Goal: Task Accomplishment & Management: Use online tool/utility

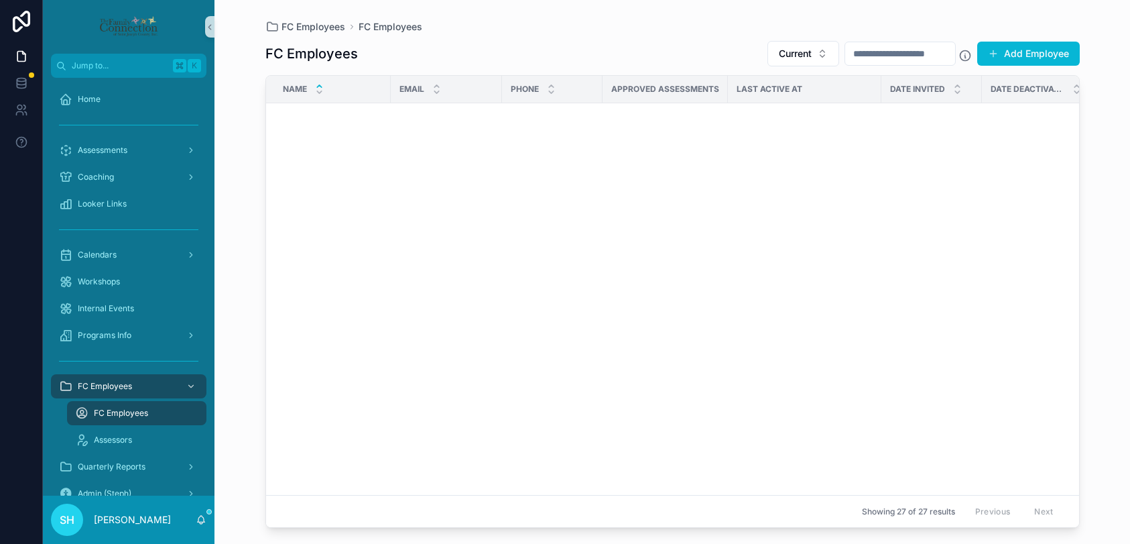
scroll to position [1160, 0]
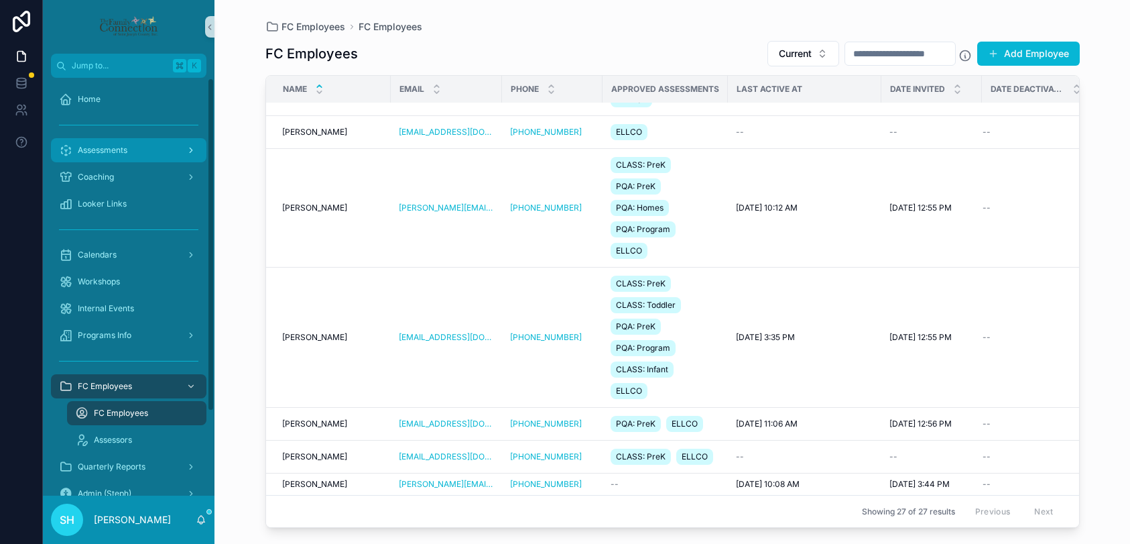
click at [108, 156] on div "Assessments" at bounding box center [128, 149] width 139 height 21
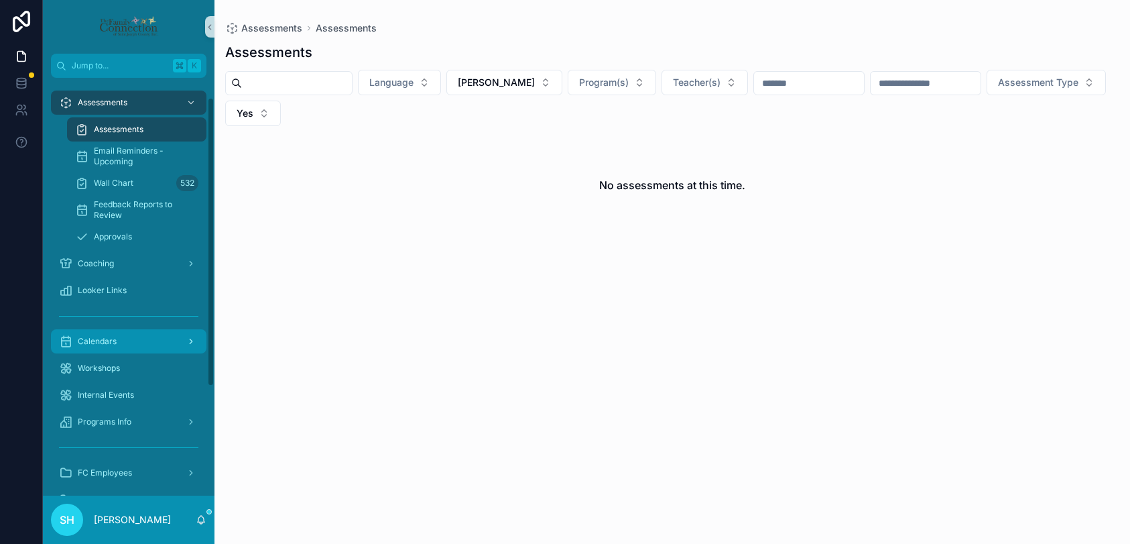
scroll to position [54, 0]
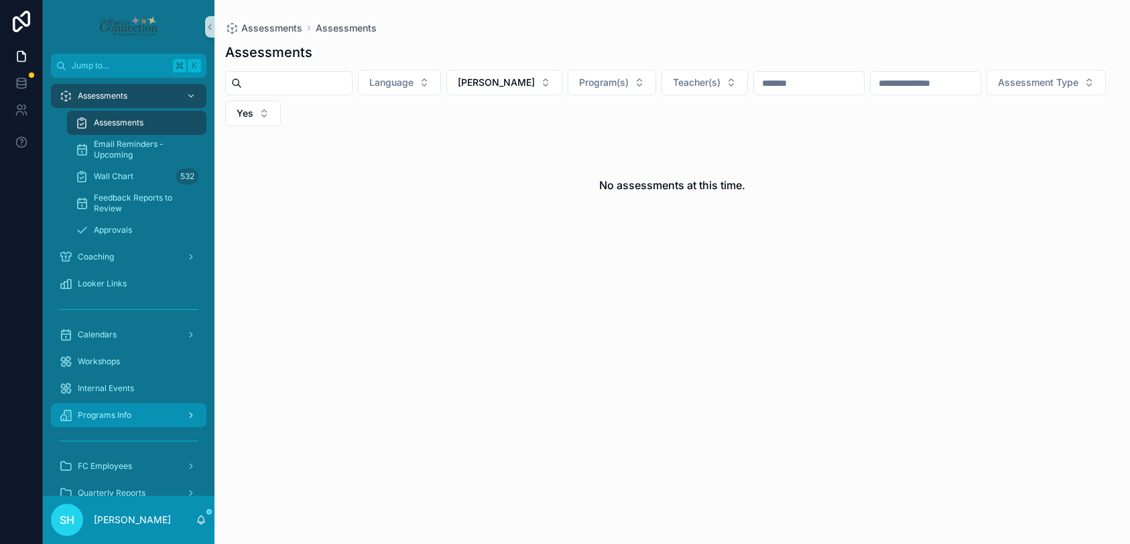
click at [101, 416] on span "Programs Info" at bounding box center [105, 415] width 54 height 11
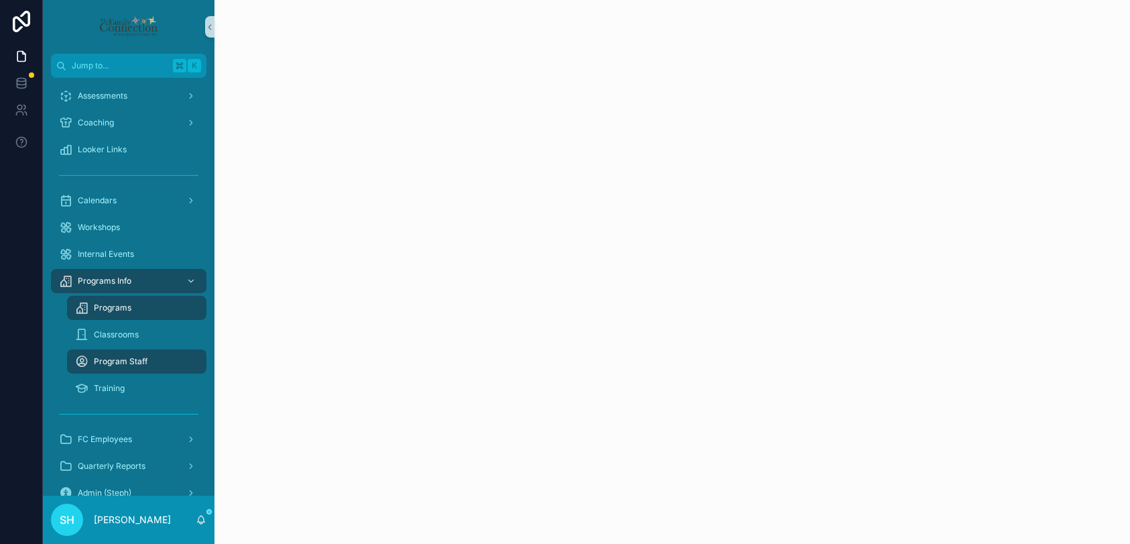
click at [122, 304] on span "Programs" at bounding box center [113, 307] width 38 height 11
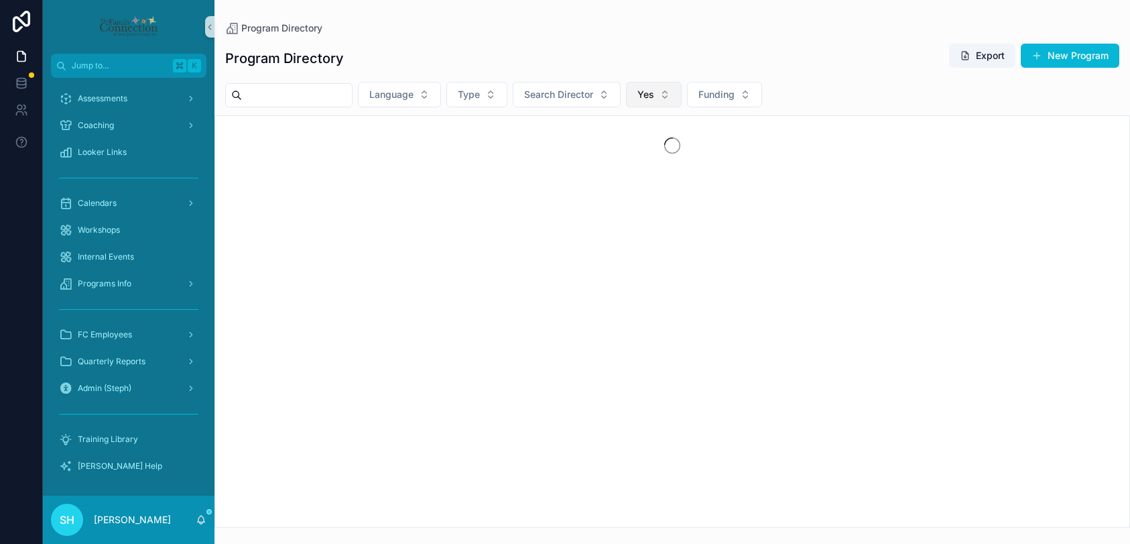
click at [681, 92] on button "Yes" at bounding box center [654, 94] width 56 height 25
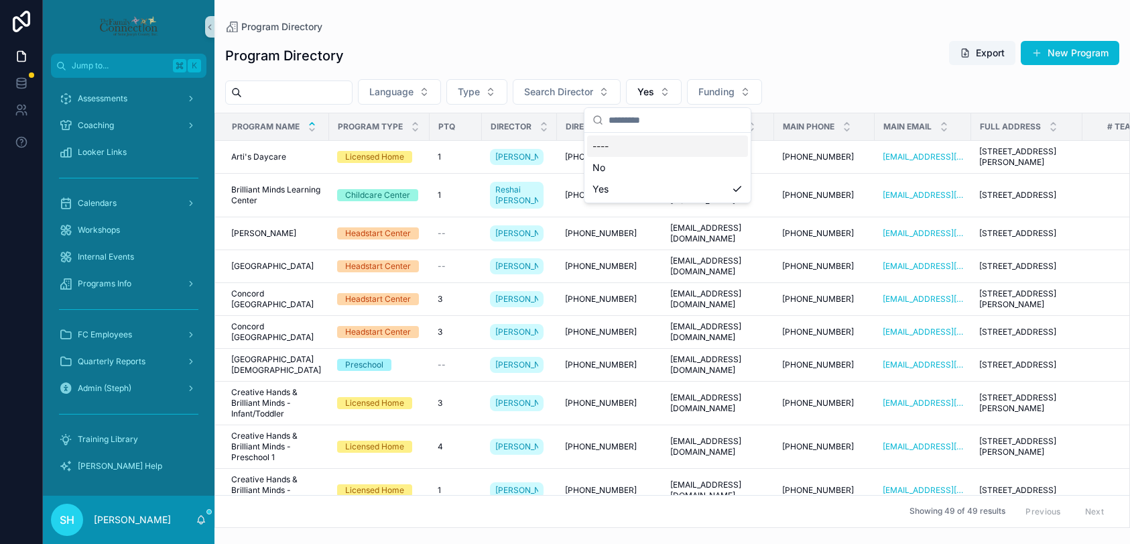
drag, startPoint x: 605, startPoint y: 168, endPoint x: 611, endPoint y: 148, distance: 21.0
click at [611, 148] on div "---- No Yes" at bounding box center [667, 167] width 161 height 64
click at [611, 148] on div "----" at bounding box center [667, 145] width 161 height 21
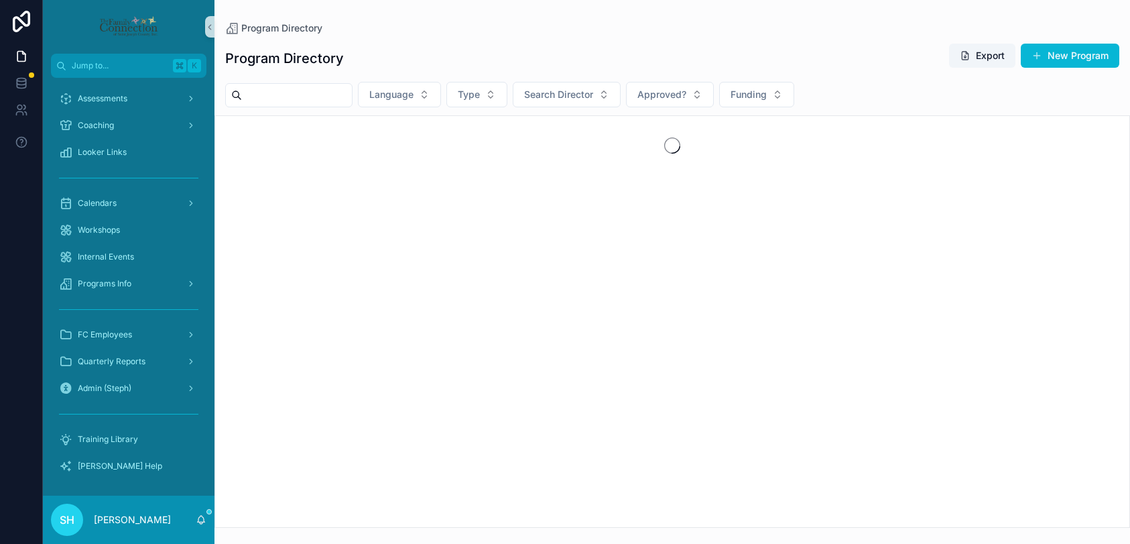
click at [713, 56] on div "Program Directory Export New Program" at bounding box center [672, 58] width 894 height 31
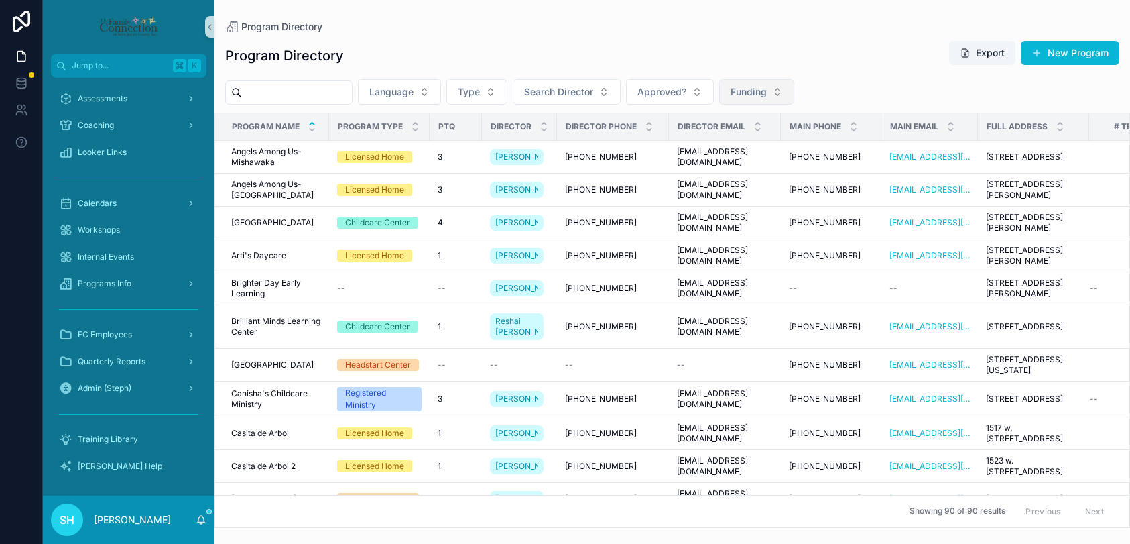
click at [794, 92] on button "Funding" at bounding box center [756, 91] width 75 height 25
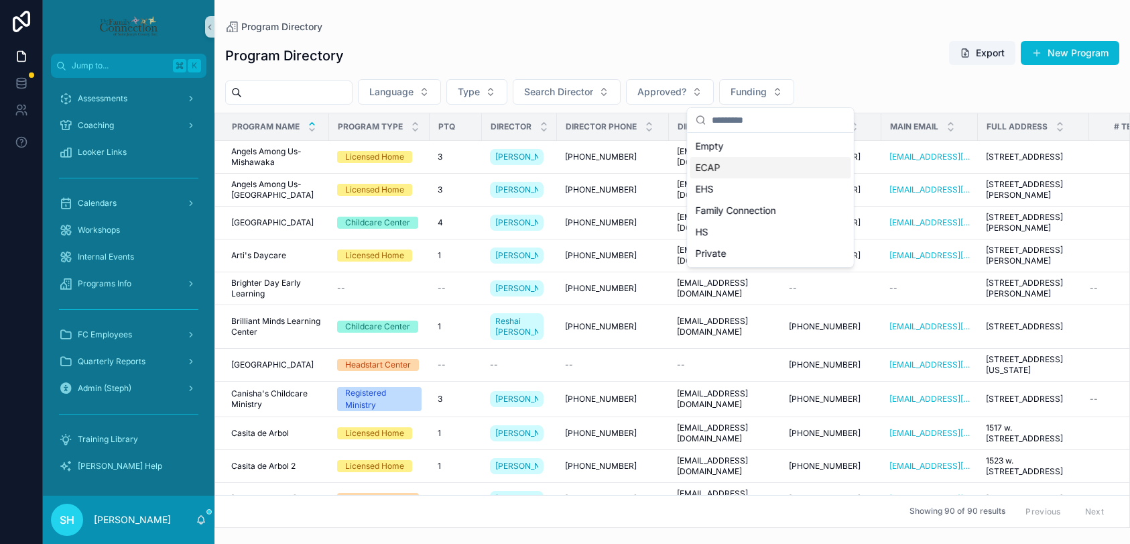
click at [709, 172] on span "ECAP" at bounding box center [708, 167] width 25 height 13
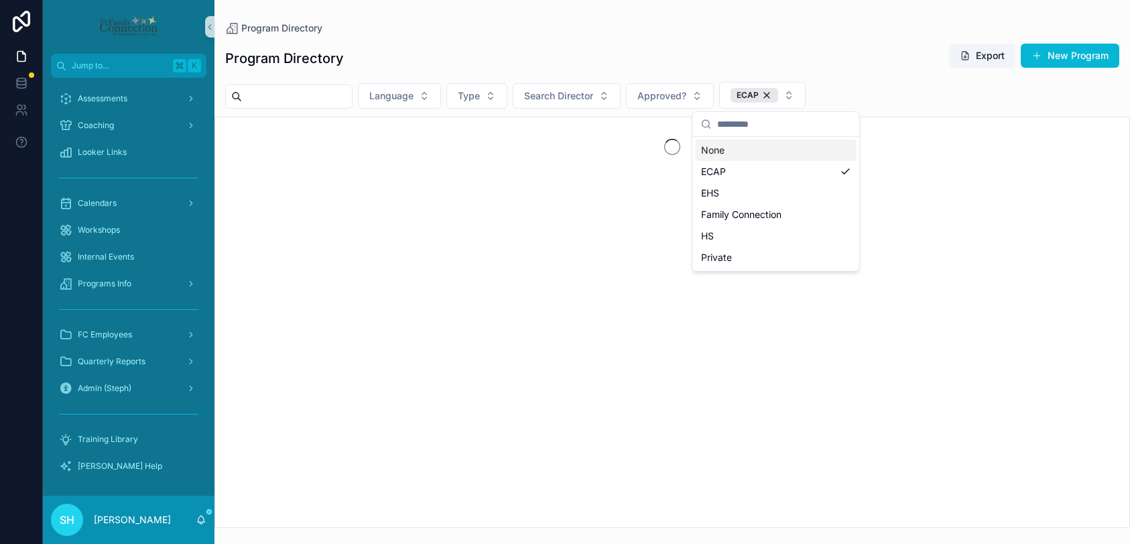
click at [698, 59] on div "Program Directory Export New Program" at bounding box center [672, 58] width 894 height 31
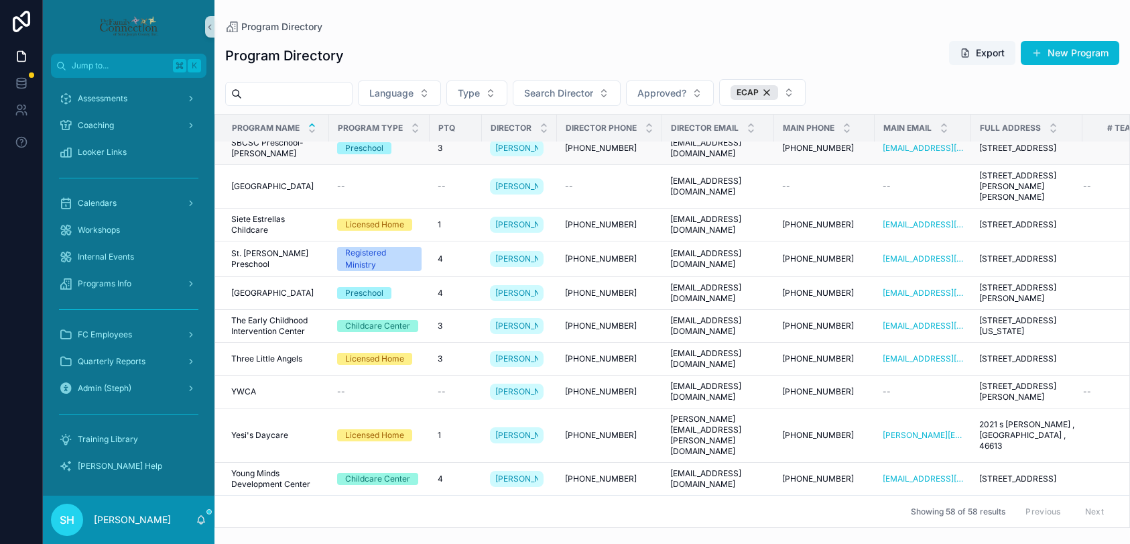
scroll to position [2378, 0]
click at [983, 55] on button "Export" at bounding box center [982, 53] width 66 height 24
